Goal: Transaction & Acquisition: Purchase product/service

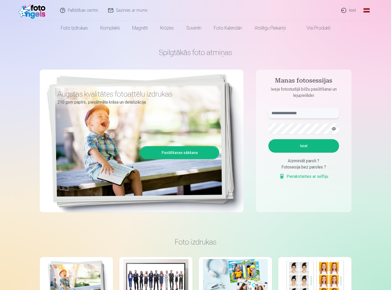
click at [300, 113] on input "text" at bounding box center [303, 113] width 71 height 10
click at [283, 113] on input "*" at bounding box center [303, 113] width 71 height 10
type input "**********"
click at [302, 152] on form "**********" at bounding box center [303, 146] width 81 height 77
click at [300, 147] on button "Ieiet" at bounding box center [303, 146] width 71 height 14
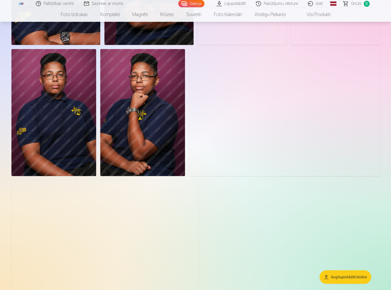
scroll to position [2312, 0]
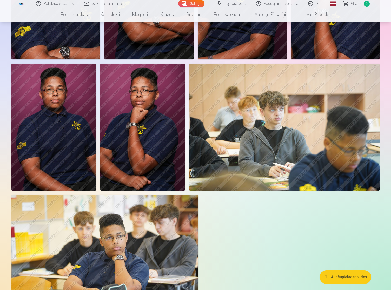
click at [135, 220] on img at bounding box center [104, 257] width 187 height 125
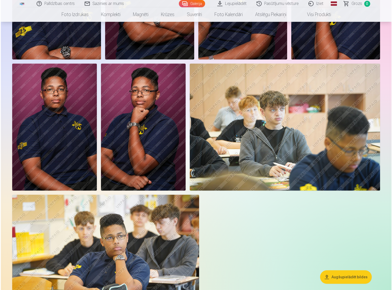
scroll to position [2320, 0]
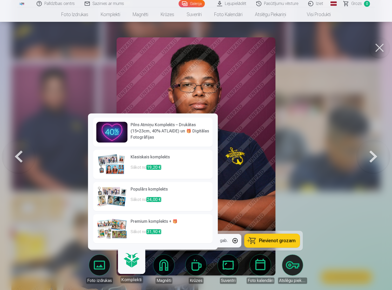
click at [142, 136] on h6 "Pilns Atmiņu Komplekts – Drukātas (15×23cm, 40% ATLAIDE) un 🎁 Digitālas Fotogrā…" at bounding box center [170, 131] width 79 height 19
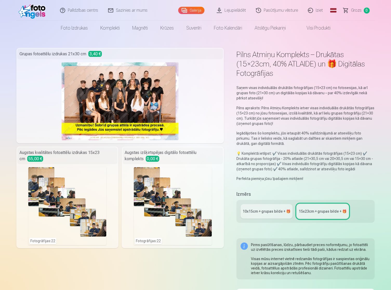
click at [162, 221] on div "Fotogrāfijas : 22" at bounding box center [173, 206] width 78 height 78
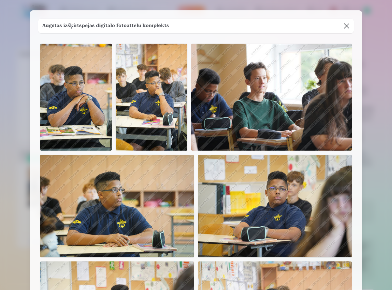
click at [162, 221] on img at bounding box center [117, 206] width 154 height 103
click at [8, 218] on div at bounding box center [196, 145] width 392 height 290
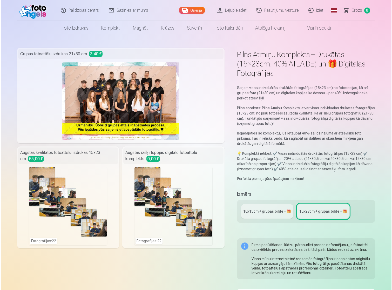
scroll to position [1679, 0]
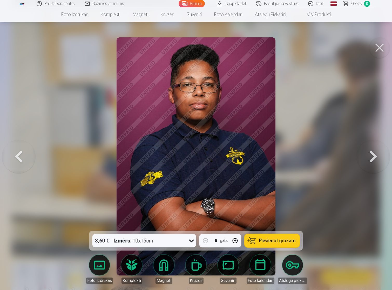
click at [190, 240] on icon at bounding box center [192, 241] width 8 height 8
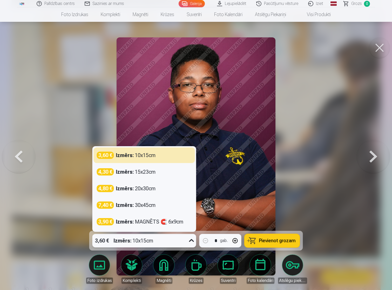
click at [190, 238] on icon at bounding box center [192, 241] width 8 height 8
click at [184, 243] on div "3,60 € Izmērs : 10x15cm" at bounding box center [139, 241] width 94 height 14
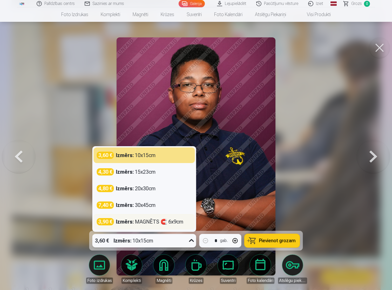
click at [175, 225] on div "Izmērs : MAGNĒTS 🧲 6x9cm" at bounding box center [150, 221] width 68 height 7
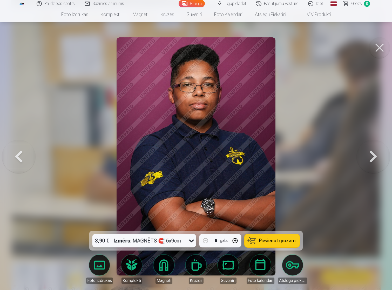
click at [233, 239] on button "button" at bounding box center [235, 241] width 12 height 12
click at [25, 159] on button at bounding box center [18, 156] width 33 height 138
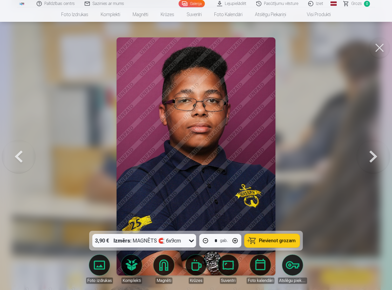
click at [25, 159] on button at bounding box center [18, 156] width 33 height 138
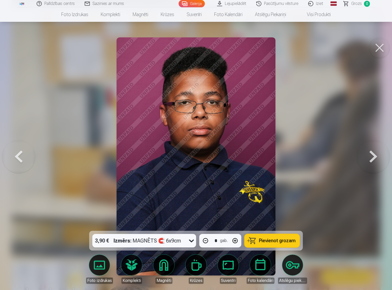
click at [25, 159] on button at bounding box center [18, 156] width 33 height 138
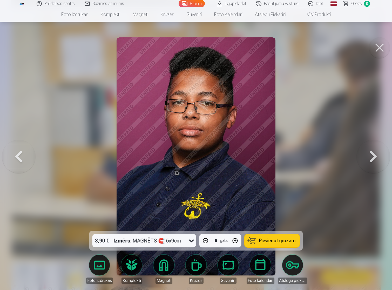
click at [25, 159] on button at bounding box center [18, 156] width 33 height 138
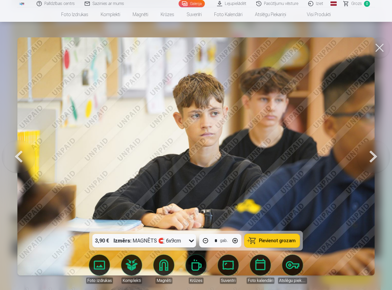
click at [25, 159] on button at bounding box center [18, 156] width 33 height 138
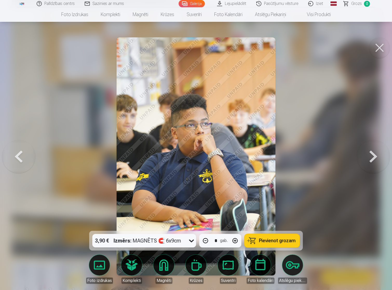
click at [25, 159] on button at bounding box center [18, 156] width 33 height 138
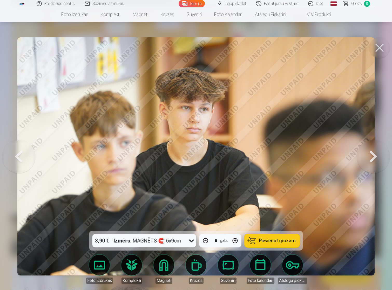
click at [25, 159] on button at bounding box center [18, 156] width 33 height 138
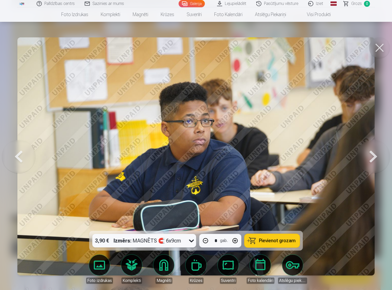
click at [25, 158] on button at bounding box center [18, 156] width 33 height 138
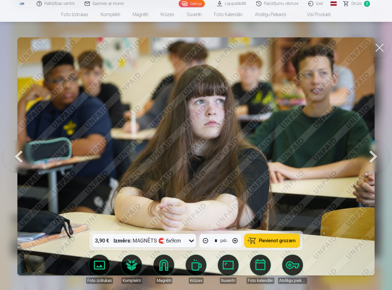
click at [25, 158] on button at bounding box center [18, 156] width 33 height 138
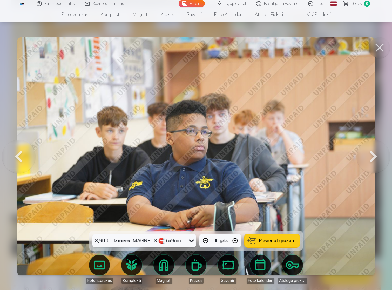
click at [25, 158] on button at bounding box center [18, 156] width 33 height 138
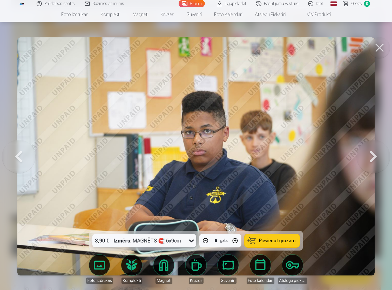
click at [25, 158] on button at bounding box center [18, 156] width 33 height 138
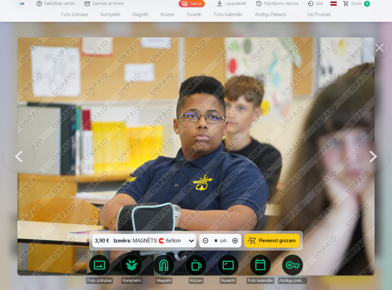
click at [25, 158] on button at bounding box center [18, 156] width 33 height 138
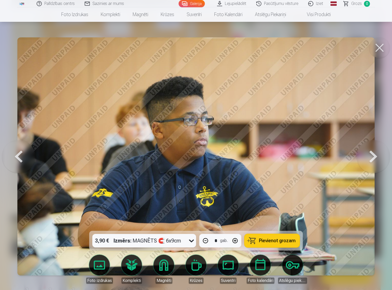
click at [25, 158] on button at bounding box center [18, 156] width 33 height 138
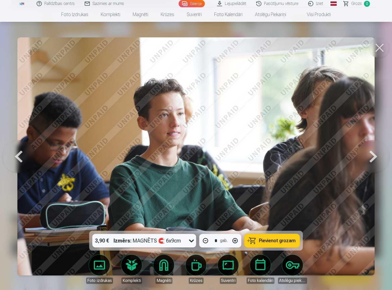
click at [25, 158] on button at bounding box center [18, 156] width 33 height 138
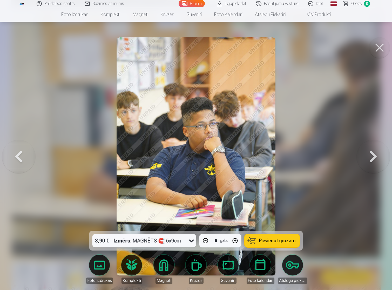
click at [370, 158] on button at bounding box center [373, 156] width 33 height 138
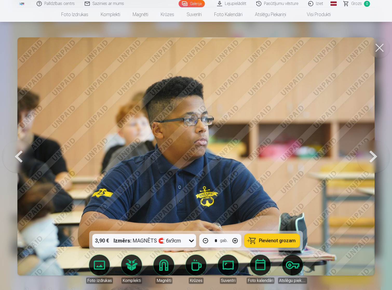
click at [370, 158] on button at bounding box center [373, 156] width 33 height 138
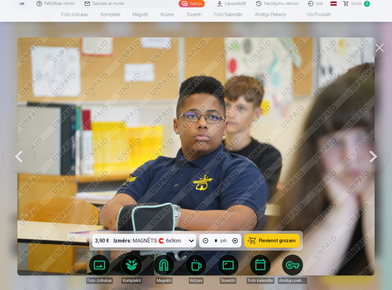
click at [370, 158] on button at bounding box center [373, 156] width 33 height 138
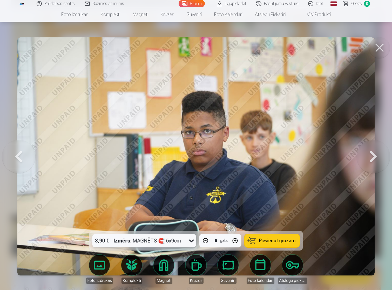
click at [370, 158] on button at bounding box center [373, 156] width 33 height 138
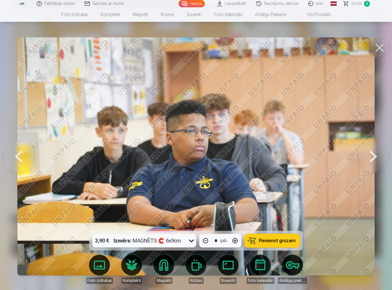
click at [370, 158] on button at bounding box center [373, 156] width 33 height 138
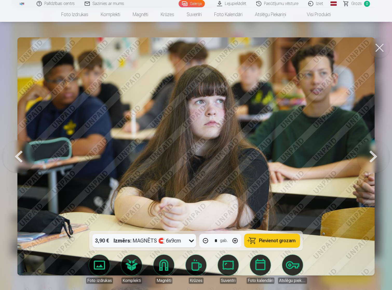
click at [370, 158] on button at bounding box center [373, 156] width 33 height 138
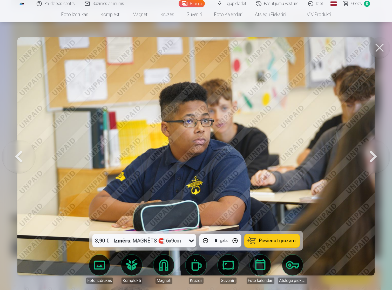
click at [370, 157] on button at bounding box center [373, 156] width 33 height 138
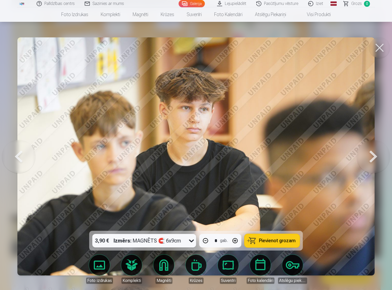
click at [370, 157] on button at bounding box center [373, 156] width 33 height 138
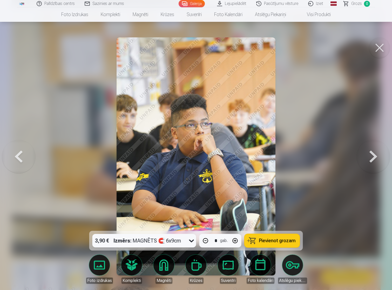
click at [370, 157] on button at bounding box center [373, 156] width 33 height 138
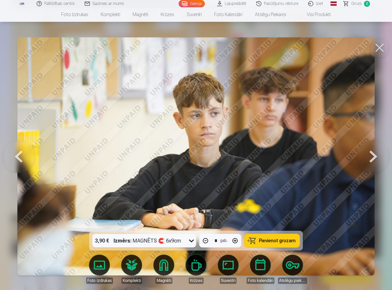
click at [370, 157] on button at bounding box center [373, 156] width 33 height 138
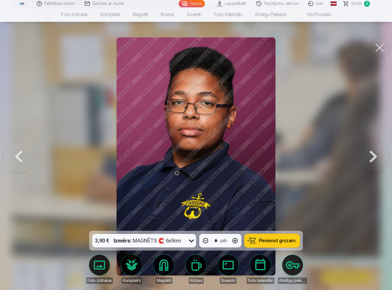
click at [370, 157] on button at bounding box center [373, 156] width 33 height 138
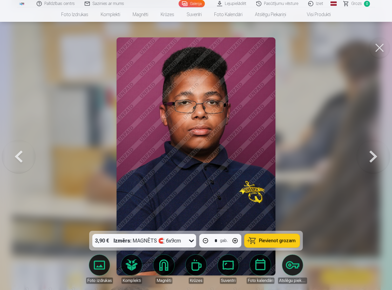
click at [370, 157] on button at bounding box center [373, 156] width 33 height 138
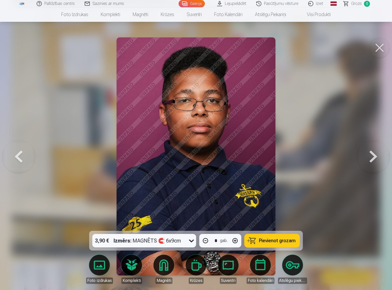
click at [370, 156] on button at bounding box center [373, 156] width 33 height 138
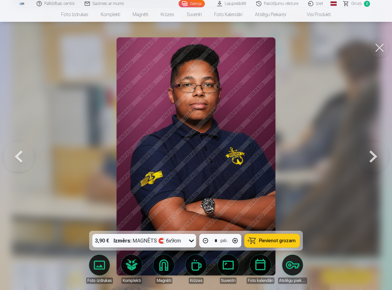
click at [255, 239] on button "Pievienot grozam" at bounding box center [272, 241] width 55 height 14
type input "*"
click at [31, 159] on button at bounding box center [18, 156] width 33 height 138
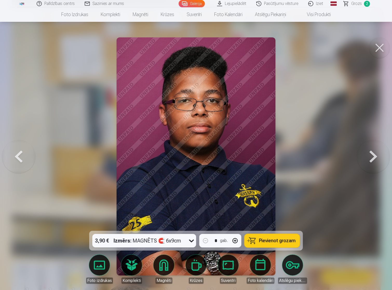
click at [31, 159] on button at bounding box center [18, 156] width 33 height 138
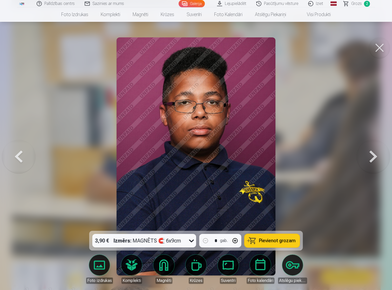
click at [31, 159] on button at bounding box center [18, 156] width 33 height 138
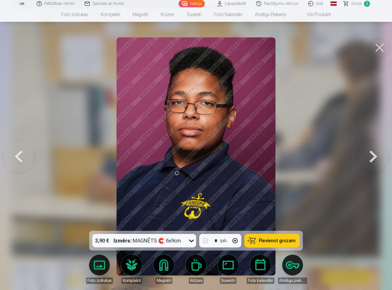
click at [31, 159] on button at bounding box center [18, 156] width 33 height 138
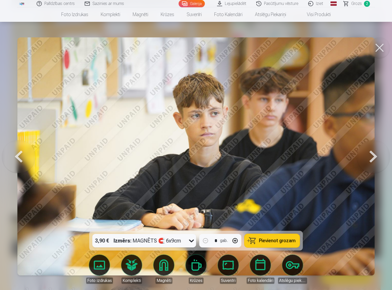
click at [31, 159] on button at bounding box center [18, 156] width 33 height 138
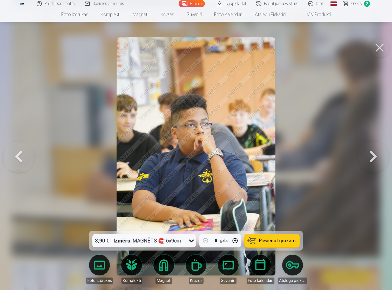
click at [30, 162] on button at bounding box center [18, 156] width 33 height 138
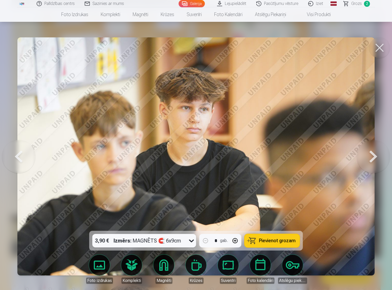
click at [30, 162] on button at bounding box center [18, 156] width 33 height 138
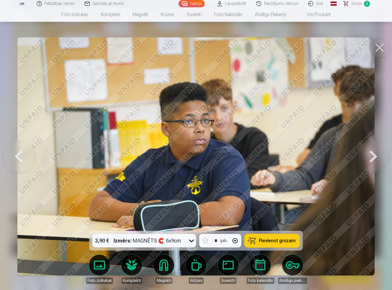
click at [30, 162] on button at bounding box center [18, 156] width 33 height 138
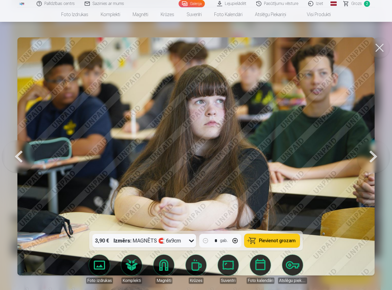
click at [30, 162] on button at bounding box center [18, 156] width 33 height 138
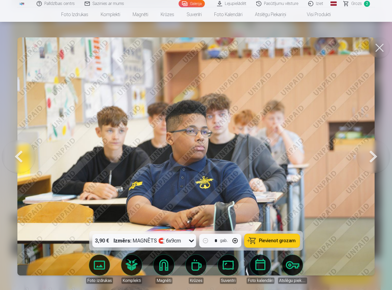
click at [30, 162] on button at bounding box center [18, 156] width 33 height 138
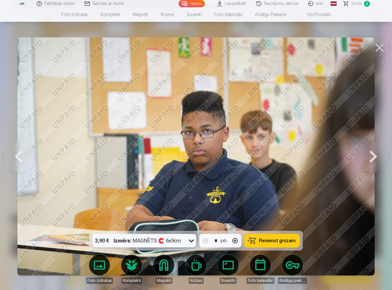
click at [30, 162] on button at bounding box center [18, 156] width 33 height 138
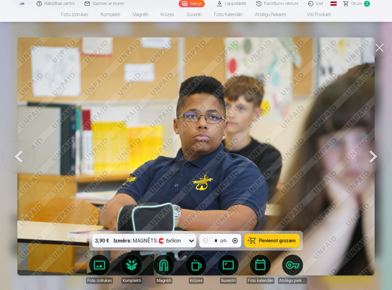
click at [30, 162] on button at bounding box center [18, 156] width 33 height 138
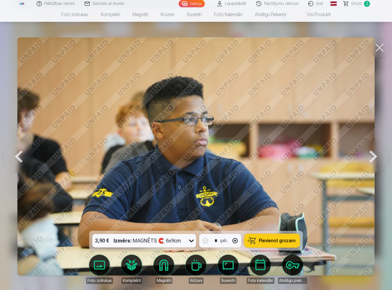
click at [30, 162] on button at bounding box center [18, 156] width 33 height 138
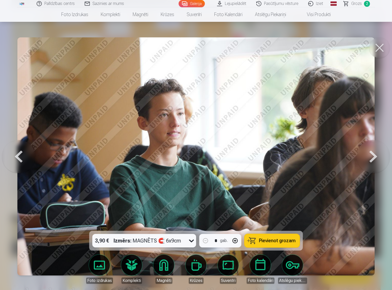
click at [30, 162] on button at bounding box center [18, 156] width 33 height 138
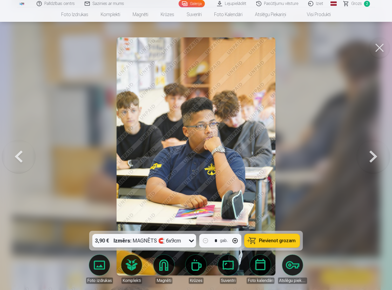
click at [30, 162] on button at bounding box center [18, 156] width 33 height 138
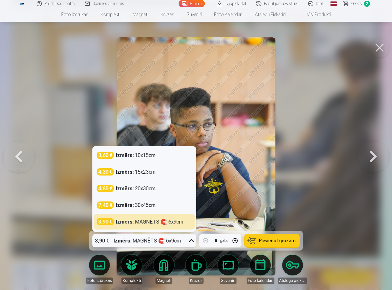
click at [124, 241] on strong "Izmērs :" at bounding box center [123, 240] width 18 height 7
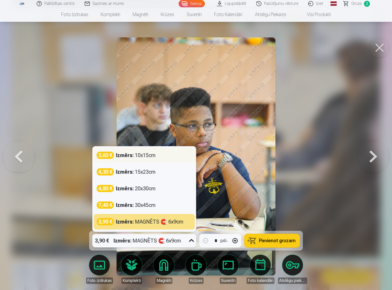
click at [140, 161] on div "3,60 € Izmērs : 10x15cm" at bounding box center [144, 156] width 101 height 16
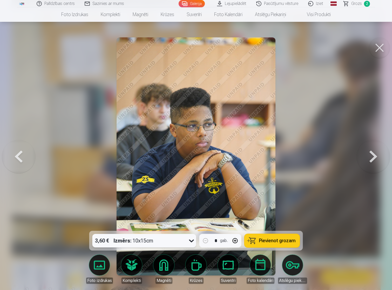
click at [282, 242] on span "Pievienot grozam" at bounding box center [277, 240] width 37 height 5
click at [23, 158] on button at bounding box center [18, 156] width 33 height 138
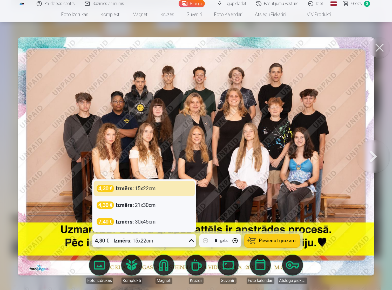
click at [180, 240] on div "4,30 € Izmērs : 15x22cm" at bounding box center [139, 241] width 94 height 14
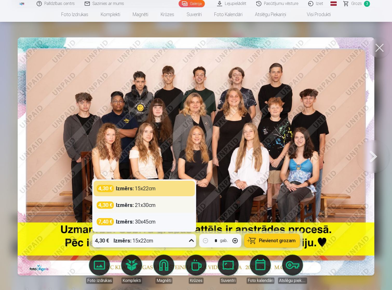
click at [161, 204] on div "4,30 € Izmērs : 21x30cm" at bounding box center [144, 205] width 95 height 7
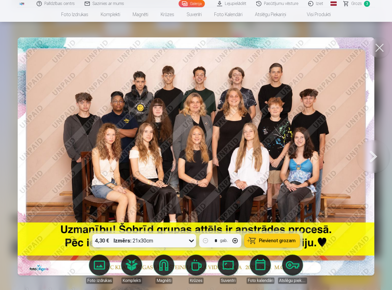
click at [291, 246] on button "Pievienot grozam" at bounding box center [272, 241] width 55 height 14
click at [365, 4] on span "4" at bounding box center [367, 4] width 6 height 6
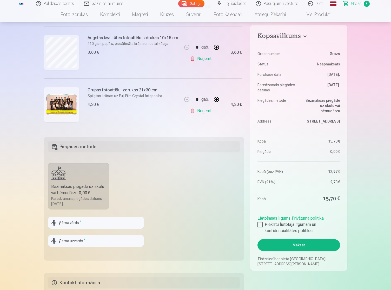
scroll to position [130, 0]
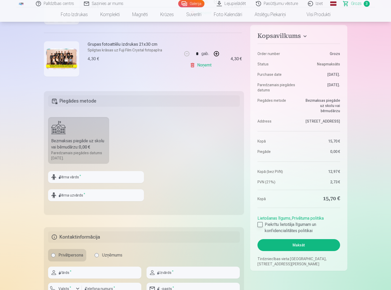
click at [259, 226] on div at bounding box center [259, 224] width 5 height 5
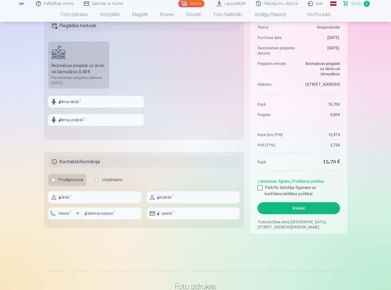
scroll to position [260, 0]
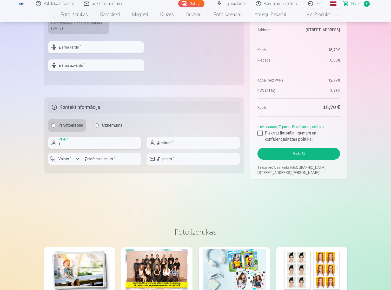
click at [110, 145] on input "text" at bounding box center [94, 143] width 93 height 12
type input "*****"
click at [173, 148] on input "text" at bounding box center [193, 143] width 93 height 12
type input "********"
click at [98, 163] on input "number" at bounding box center [111, 159] width 59 height 12
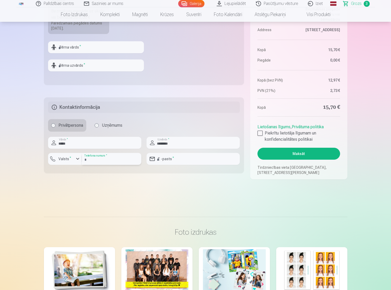
type input "********"
click at [214, 157] on input "email" at bounding box center [193, 159] width 93 height 12
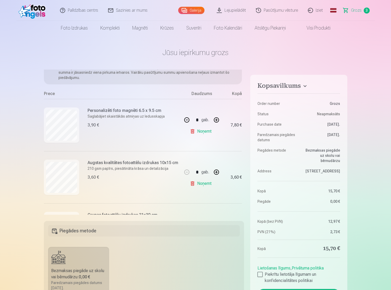
scroll to position [0, 0]
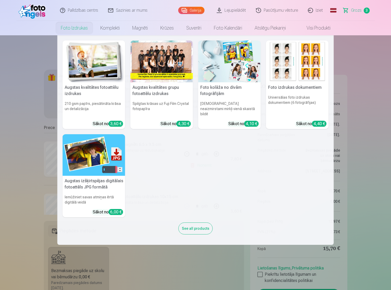
type input "**********"
click at [76, 159] on img at bounding box center [94, 155] width 63 height 42
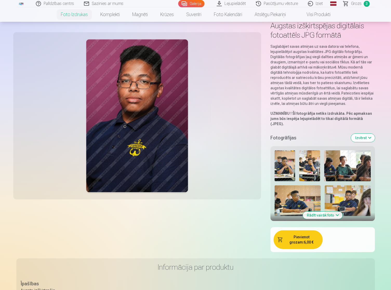
scroll to position [26, 0]
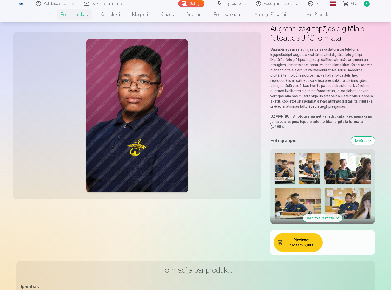
click at [306, 173] on img at bounding box center [309, 168] width 21 height 31
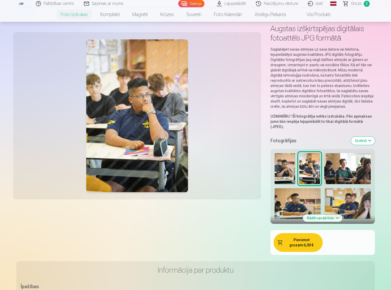
click at [343, 169] on img at bounding box center [347, 168] width 46 height 31
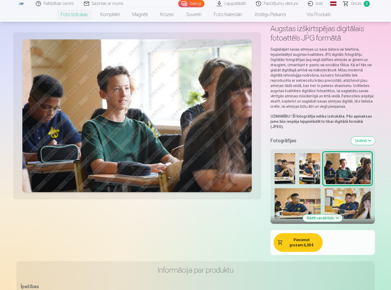
click at [294, 194] on img at bounding box center [298, 203] width 46 height 31
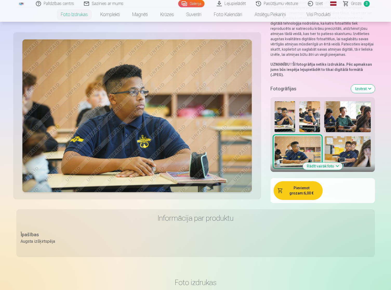
click at [348, 148] on img at bounding box center [348, 151] width 46 height 31
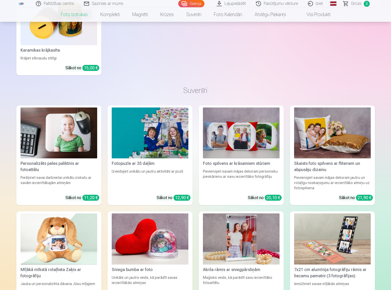
scroll to position [1100, 0]
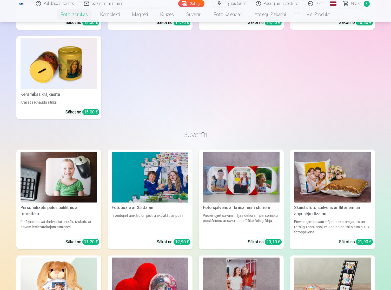
click at [235, 5] on link "Lejupielādēt" at bounding box center [231, 3] width 39 height 7
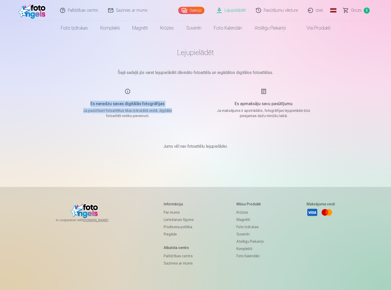
drag, startPoint x: 81, startPoint y: 104, endPoint x: 174, endPoint y: 111, distance: 93.3
click at [174, 111] on div "Es neredzu savas digitālās fotogrāfijas Ja pasūtīsiet fotoattēlus tikai izdrukā…" at bounding box center [128, 103] width 124 height 30
click at [175, 111] on p "Ja pasūtīsiet fotoattēlus tikai izdrukātā veidā, digitālie fotoattēli netiks pi…" at bounding box center [127, 113] width 99 height 10
click at [136, 118] on p "Ja pasūtīsiet fotoattēlus tikai izdrukātā veidā, digitālie fotoattēli netiks pi…" at bounding box center [127, 113] width 99 height 10
drag, startPoint x: 132, startPoint y: 111, endPoint x: 165, endPoint y: 111, distance: 33.0
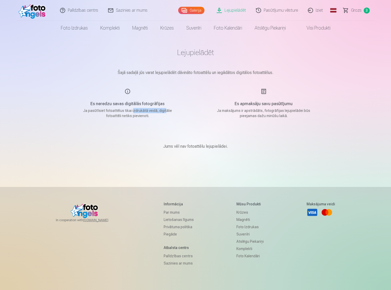
click at [165, 111] on p "Ja pasūtīsiet fotoattēlus tikai izdrukātā veidā, digitālie fotoattēli netiks pi…" at bounding box center [127, 113] width 99 height 10
click at [353, 9] on span "Grozs" at bounding box center [356, 10] width 11 height 6
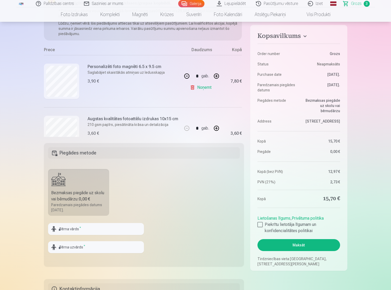
scroll to position [208, 0]
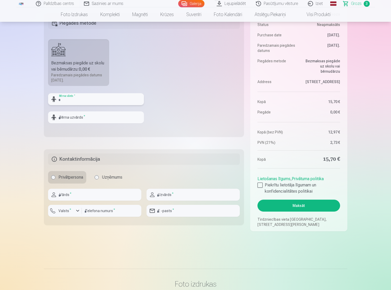
click at [61, 99] on input "text" at bounding box center [96, 99] width 96 height 12
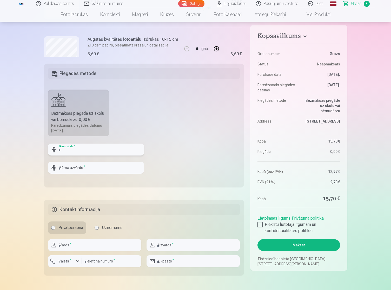
scroll to position [156, 0]
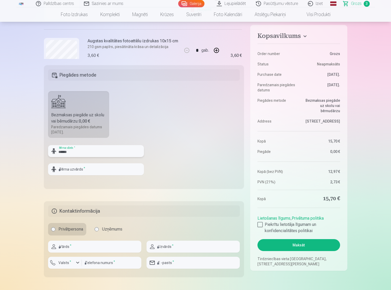
type input "******"
click at [130, 165] on input "text" at bounding box center [96, 169] width 96 height 12
type input "******"
click at [80, 248] on input "text" at bounding box center [94, 247] width 93 height 12
type input "*****"
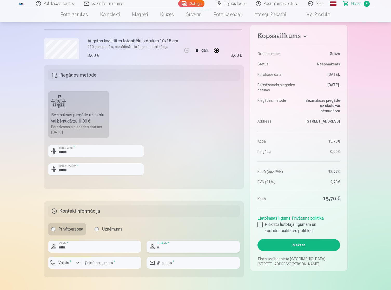
click at [191, 248] on input "text" at bounding box center [193, 247] width 93 height 12
type input "********"
click at [104, 262] on input "number" at bounding box center [111, 263] width 59 height 12
type input "********"
click at [176, 260] on input "email" at bounding box center [193, 263] width 93 height 12
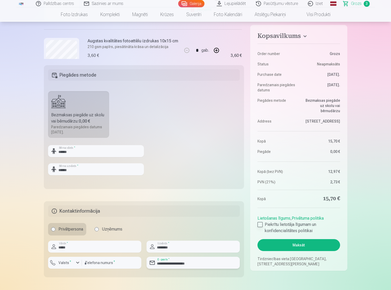
type input "**********"
click at [259, 225] on div at bounding box center [259, 224] width 5 height 5
click at [277, 247] on button "Maksāt" at bounding box center [298, 245] width 82 height 12
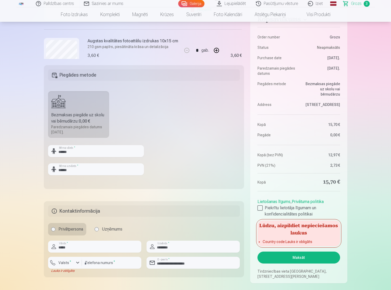
click at [60, 272] on div "Lauks ir obligāts" at bounding box center [65, 271] width 34 height 4
click at [61, 264] on label "Valsts *" at bounding box center [64, 262] width 17 height 5
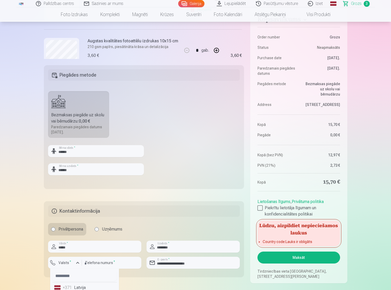
click at [81, 285] on li "+371 Latvija" at bounding box center [84, 288] width 65 height 10
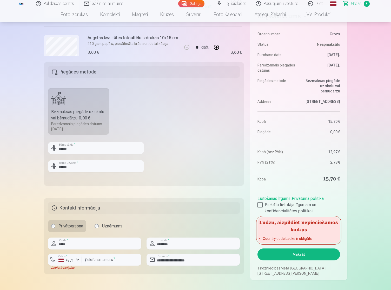
click at [282, 262] on aside "Kopsavilkums Order number Grozs Status Neapmaksāts Purchase date 10.09.2025. Pa…" at bounding box center [298, 142] width 97 height 275
click at [282, 255] on button "Maksāt" at bounding box center [298, 255] width 82 height 12
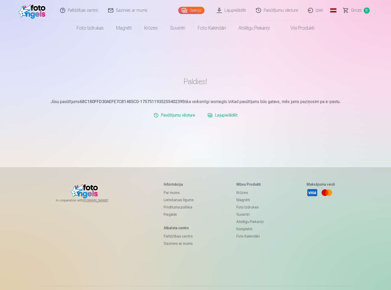
click at [230, 9] on link "Lejupielādēt" at bounding box center [231, 10] width 39 height 21
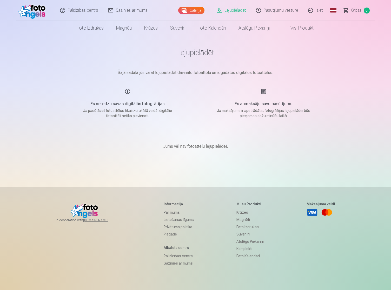
click at [363, 10] on link "Grozs 0" at bounding box center [356, 10] width 36 height 21
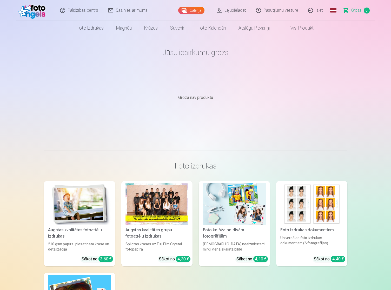
click at [34, 14] on img at bounding box center [33, 10] width 30 height 17
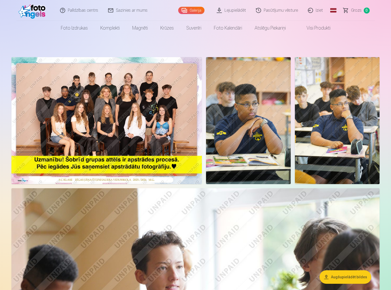
click at [232, 9] on link "Lejupielādēt" at bounding box center [231, 10] width 39 height 21
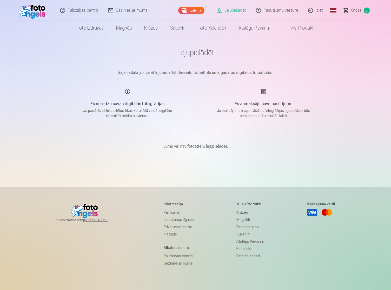
click at [190, 9] on link "Galerija" at bounding box center [191, 10] width 26 height 7
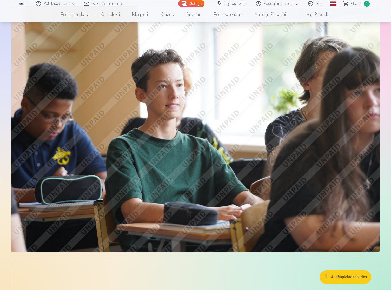
scroll to position [156, 0]
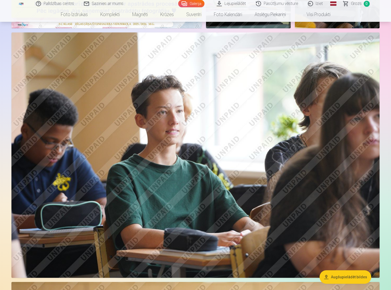
click at [238, 3] on link "Lejupielādēt" at bounding box center [231, 3] width 39 height 7
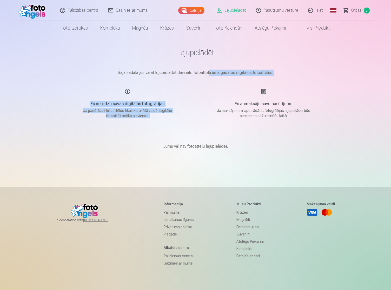
drag, startPoint x: 209, startPoint y: 75, endPoint x: 209, endPoint y: 101, distance: 26.5
click at [209, 101] on main "Lejupielādēt Šajā sadaļā jūs varat lejupielādēt dāvināto fotoattēlu un iegādāto…" at bounding box center [196, 104] width 260 height 139
